Goal: Information Seeking & Learning: Learn about a topic

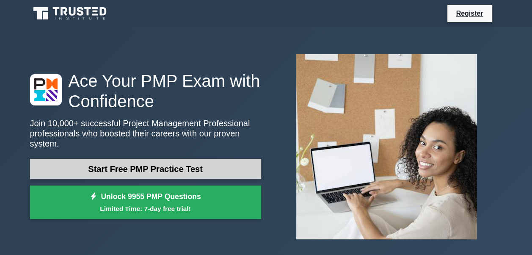
drag, startPoint x: 0, startPoint y: 0, endPoint x: 209, endPoint y: 163, distance: 265.5
click at [209, 163] on link "Start Free PMP Practice Test" at bounding box center [145, 169] width 231 height 20
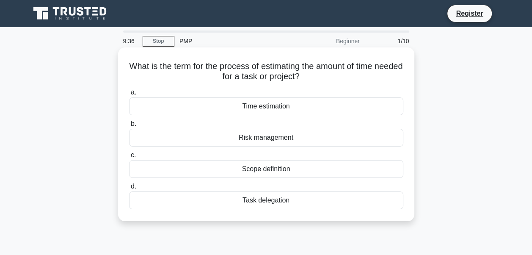
click at [241, 109] on div "Time estimation" at bounding box center [266, 106] width 274 height 18
click at [129, 95] on input "a. Time estimation" at bounding box center [129, 93] width 0 height 6
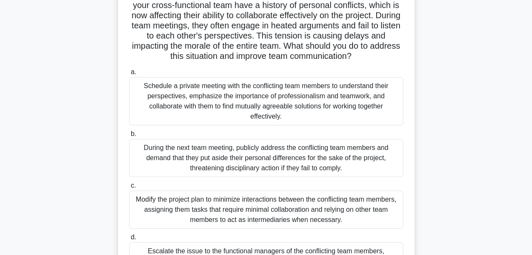
scroll to position [73, 0]
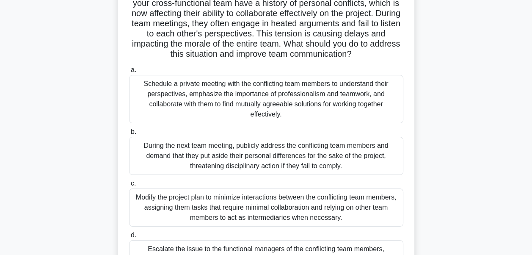
click at [374, 202] on div "Modify the project plan to minimize interactions between the conflicting team m…" at bounding box center [266, 207] width 274 height 38
click at [129, 186] on input "c. Modify the project plan to minimize interactions between the conflicting tea…" at bounding box center [129, 184] width 0 height 6
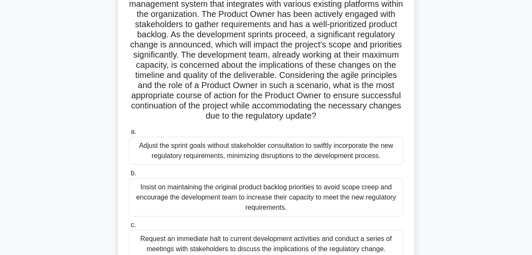
scroll to position [85, 0]
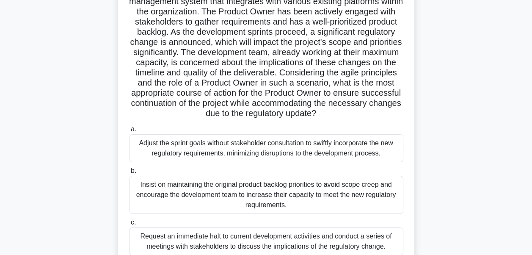
click at [384, 209] on div "Insist on maintaining the original product backlog priorities to avoid scope cr…" at bounding box center [266, 195] width 274 height 38
click at [129, 174] on input "b. Insist on maintaining the original product backlog priorities to avoid scope…" at bounding box center [129, 171] width 0 height 6
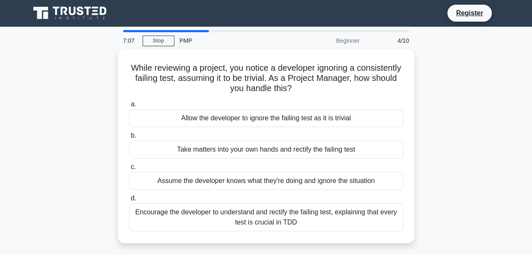
scroll to position [0, 0]
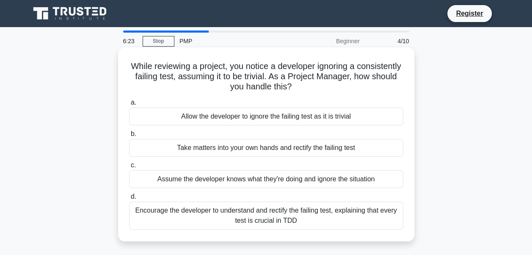
click at [368, 207] on div "Encourage the developer to understand and rectify the failing test, explaining …" at bounding box center [266, 216] width 274 height 28
click at [129, 199] on input "d. Encourage the developer to understand and rectify the failing test, explaini…" at bounding box center [129, 197] width 0 height 6
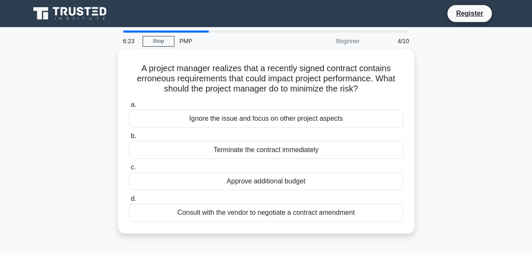
click at [368, 207] on div "Consult with the vendor to negotiate a contract amendment" at bounding box center [266, 213] width 274 height 18
click at [129, 202] on input "d. Consult with the vendor to negotiate a contract amendment" at bounding box center [129, 199] width 0 height 6
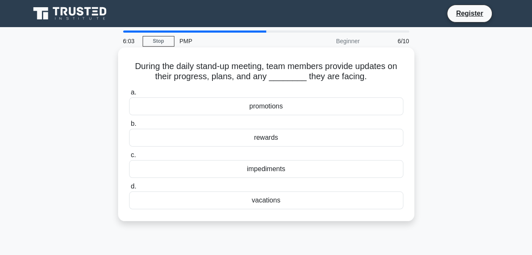
drag, startPoint x: 368, startPoint y: 207, endPoint x: 310, endPoint y: 173, distance: 67.5
click at [310, 173] on div "impediments" at bounding box center [266, 169] width 274 height 18
click at [129, 158] on input "c. impediments" at bounding box center [129, 155] width 0 height 6
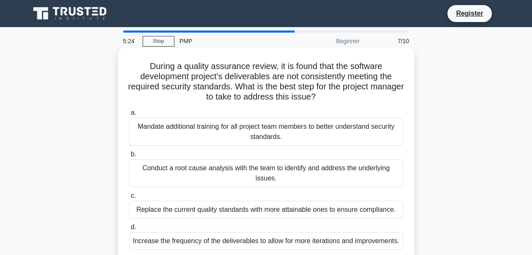
click at [311, 174] on div "Conduct a root cause analysis with the team to identify and address the underly…" at bounding box center [266, 173] width 274 height 28
click at [129, 157] on input "b. Conduct a root cause analysis with the team to identify and address the unde…" at bounding box center [129, 155] width 0 height 6
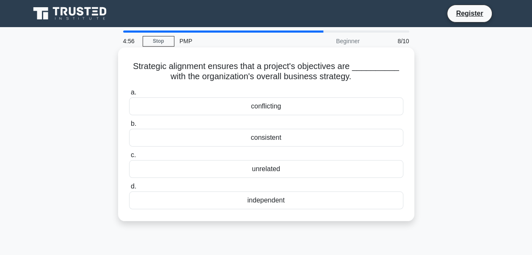
click at [295, 141] on div "consistent" at bounding box center [266, 138] width 274 height 18
click at [129, 127] on input "b. consistent" at bounding box center [129, 124] width 0 height 6
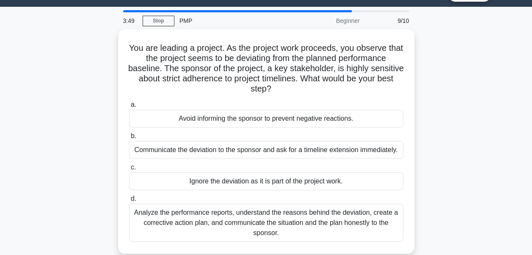
scroll to position [34, 0]
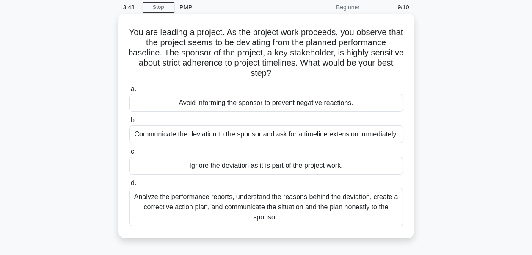
click at [351, 204] on div "Analyze the performance reports, understand the reasons behind the deviation, c…" at bounding box center [266, 207] width 274 height 38
click at [129, 186] on input "d. Analyze the performance reports, understand the reasons behind the deviation…" at bounding box center [129, 183] width 0 height 6
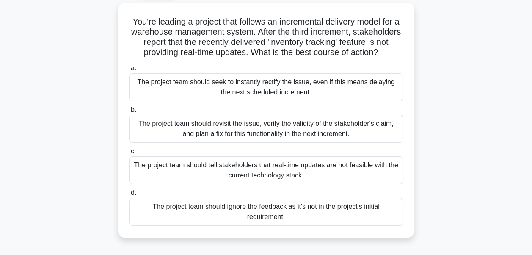
scroll to position [51, 0]
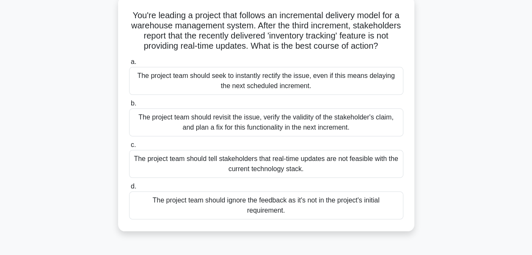
click at [381, 127] on div "The project team should revisit the issue, verify the validity of the stakehold…" at bounding box center [266, 122] width 274 height 28
click at [129, 106] on input "b. The project team should revisit the issue, verify the validity of the stakeh…" at bounding box center [129, 104] width 0 height 6
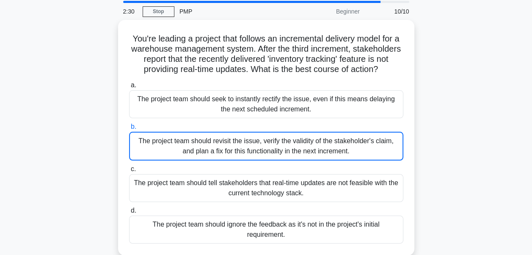
scroll to position [0, 0]
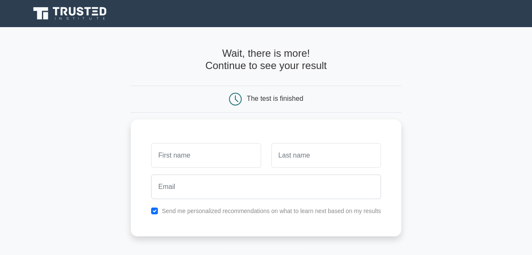
click at [527, 243] on main "Wait, there is more! Continue to see your result The test is finished and the" at bounding box center [266, 179] width 532 height 305
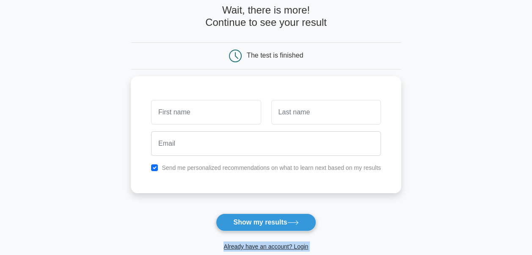
scroll to position [51, 0]
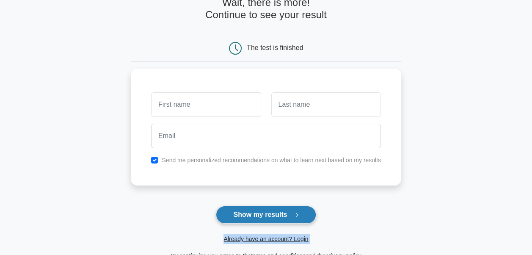
click at [293, 214] on icon at bounding box center [293, 215] width 11 height 5
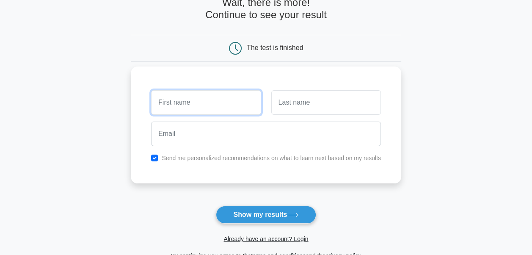
click at [196, 105] on input "text" at bounding box center [206, 102] width 110 height 25
type input "uche"
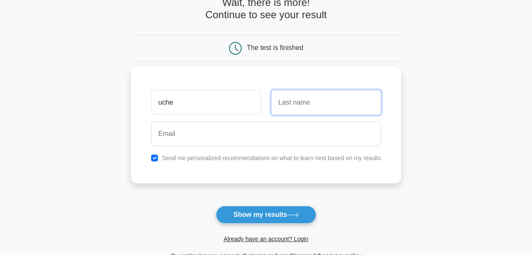
click at [290, 99] on input "text" at bounding box center [326, 102] width 110 height 25
type input "cleopas"
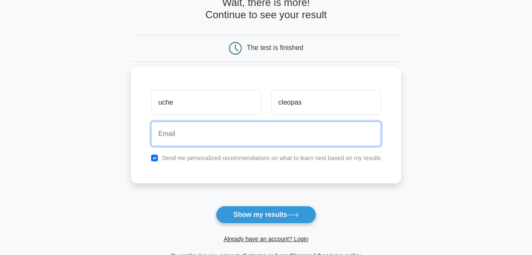
click at [210, 139] on input "email" at bounding box center [266, 134] width 230 height 25
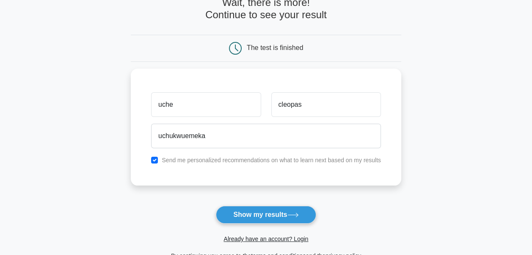
drag, startPoint x: 138, startPoint y: 225, endPoint x: 108, endPoint y: 123, distance: 106.9
click at [108, 123] on main "Wait, there is more! Continue to see your result The test is finished uche cleo…" at bounding box center [266, 128] width 532 height 305
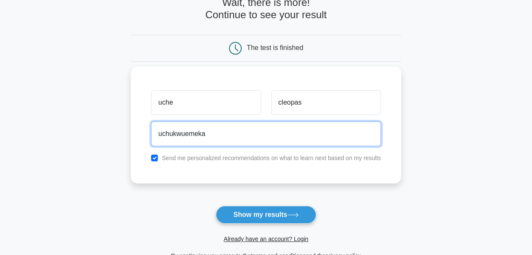
click at [207, 136] on input "uchukwuemeka" at bounding box center [266, 134] width 230 height 25
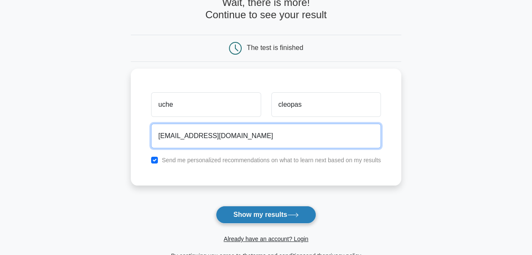
type input "uchukwuemeka@gmail.com"
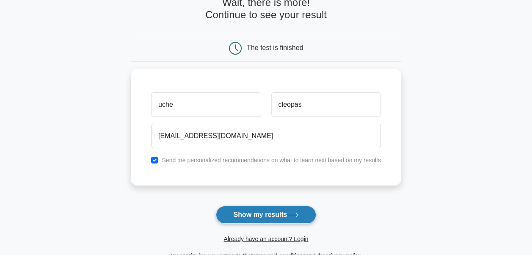
click at [224, 212] on button "Show my results" at bounding box center [266, 215] width 100 height 18
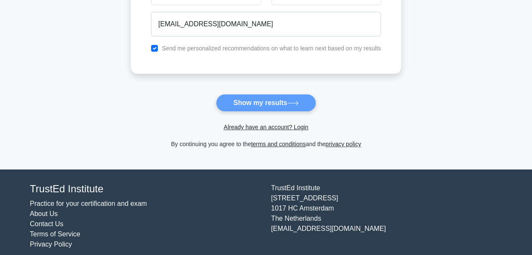
scroll to position [170, 0]
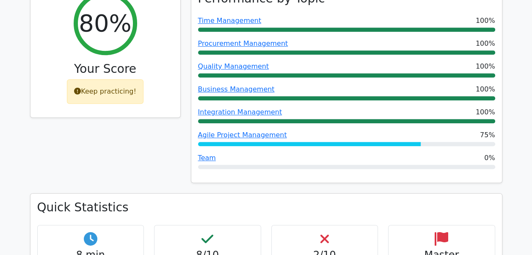
scroll to position [407, 0]
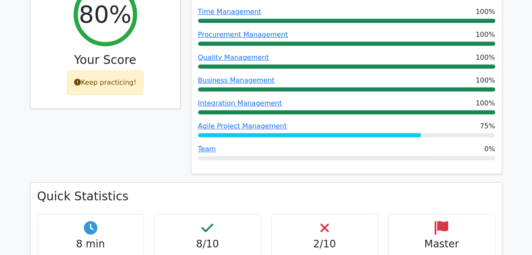
click at [196, 214] on div "8/10 Correct Answers" at bounding box center [207, 242] width 107 height 57
drag, startPoint x: 196, startPoint y: 211, endPoint x: 258, endPoint y: 208, distance: 61.5
click at [258, 214] on div "8/10 Correct Answers" at bounding box center [207, 242] width 107 height 57
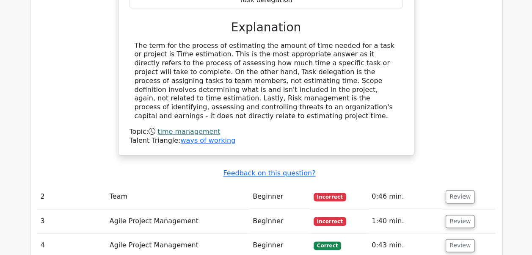
scroll to position [943, 0]
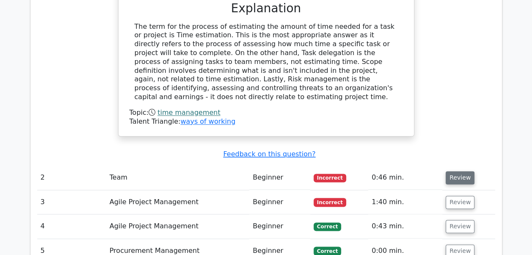
click at [456, 171] on button "Review" at bounding box center [460, 177] width 29 height 13
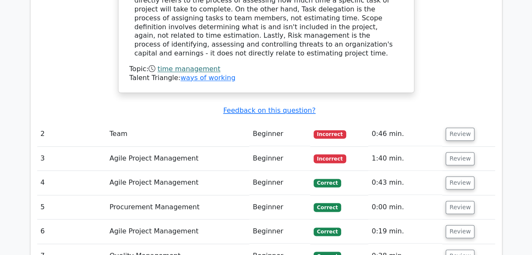
scroll to position [988, 0]
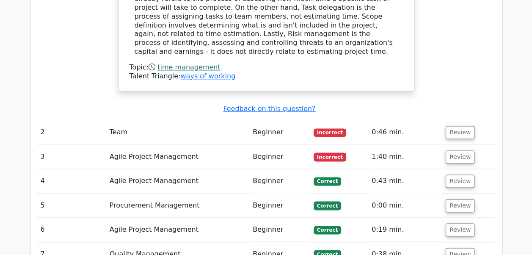
click at [443, 120] on td "Review" at bounding box center [469, 132] width 53 height 24
click at [458, 126] on button "Review" at bounding box center [460, 132] width 29 height 13
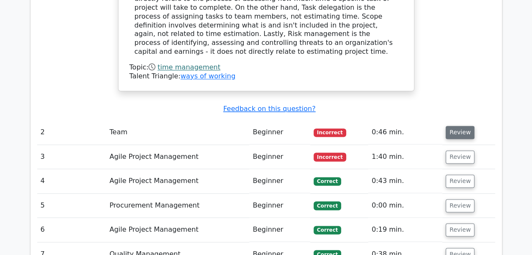
click at [458, 126] on button "Review" at bounding box center [460, 132] width 29 height 13
click at [289, 218] on td at bounding box center [266, 218] width 458 height 0
click at [461, 126] on button "Review" at bounding box center [460, 132] width 29 height 13
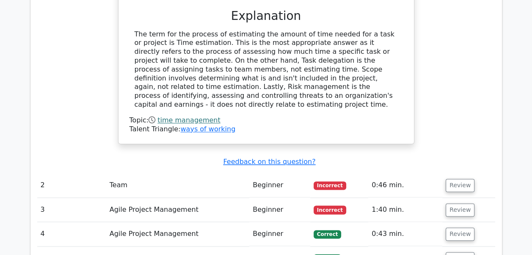
scroll to position [954, 0]
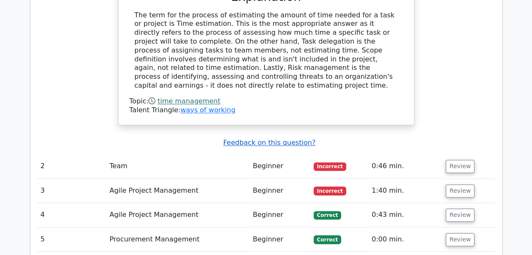
click at [279, 138] on u "Feedback on this question?" at bounding box center [269, 142] width 92 height 8
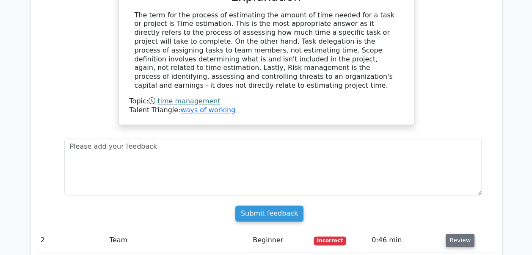
click at [458, 234] on button "Review" at bounding box center [460, 240] width 29 height 13
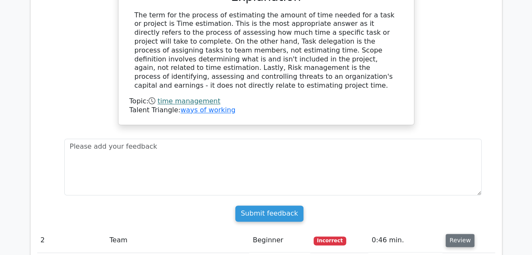
click at [458, 234] on button "Review" at bounding box center [460, 240] width 29 height 13
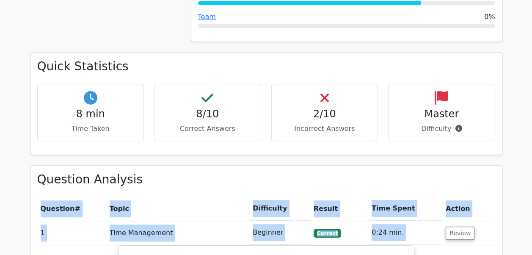
scroll to position [531, 0]
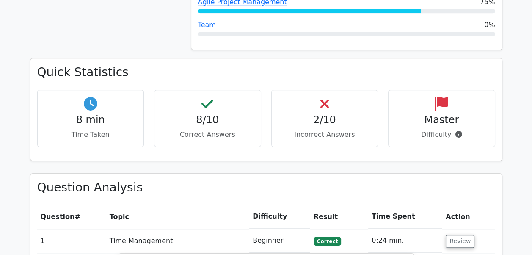
click at [451, 65] on h3 "Quick Statistics" at bounding box center [266, 72] width 458 height 14
